Goal: Transaction & Acquisition: Obtain resource

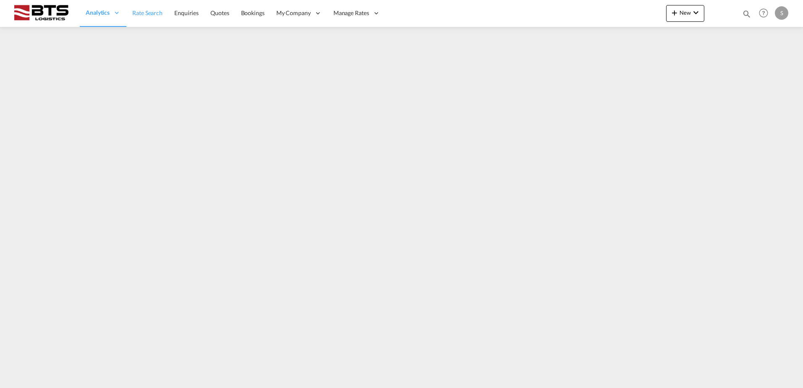
click at [152, 11] on span "Rate Search" at bounding box center [147, 12] width 30 height 7
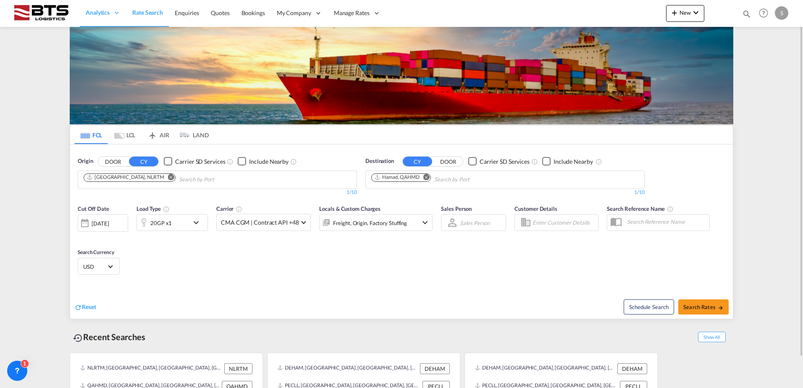
click at [428, 177] on md-icon "Remove" at bounding box center [426, 177] width 6 height 6
type input "mundra"
click at [410, 197] on div "Mundra [GEOGRAPHIC_DATA] INMUN" at bounding box center [437, 199] width 160 height 25
click at [692, 302] on button "Search Rates" at bounding box center [703, 307] width 50 height 15
type input "NLRTM to INMUN / [DATE]"
